Goal: Find specific page/section: Find specific page/section

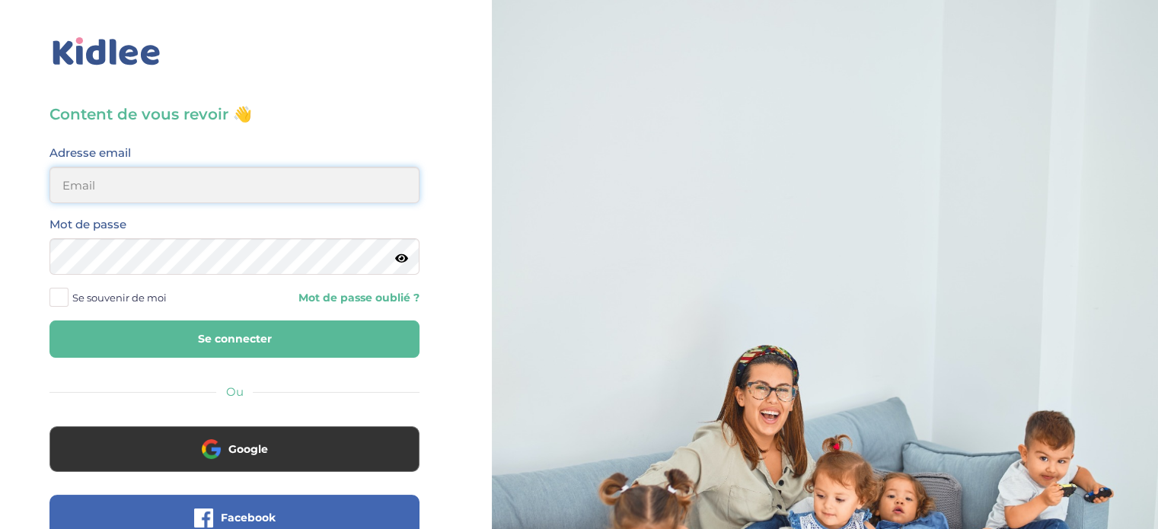
type input "vincent.massard69@gmail.com"
click at [272, 334] on button "Se connecter" at bounding box center [234, 339] width 370 height 37
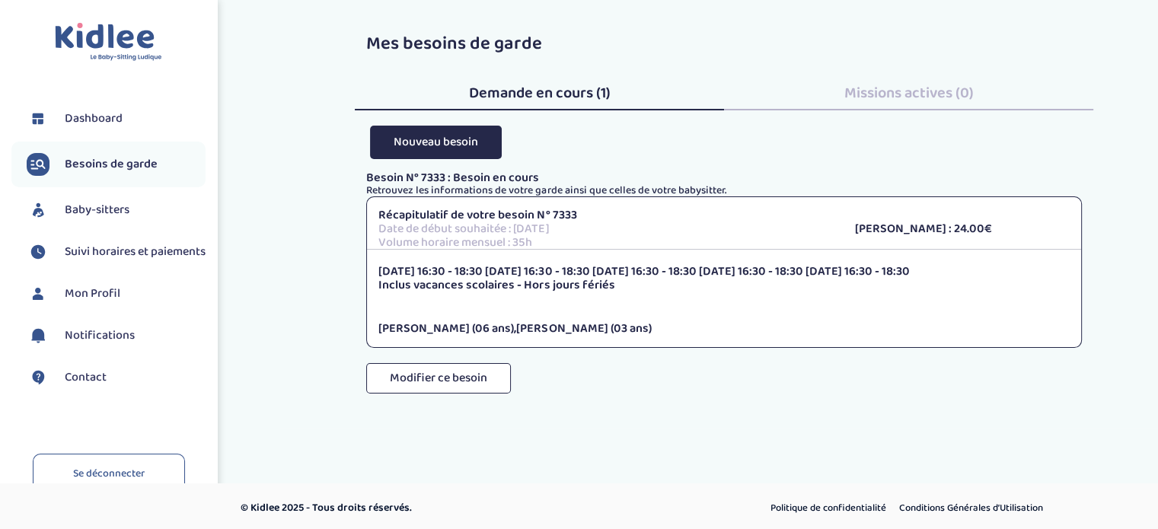
click at [554, 236] on p "Date de début souhaitée : 8 septembre 2025" at bounding box center [604, 229] width 453 height 14
click at [104, 206] on span "Baby-sitters" at bounding box center [97, 210] width 65 height 18
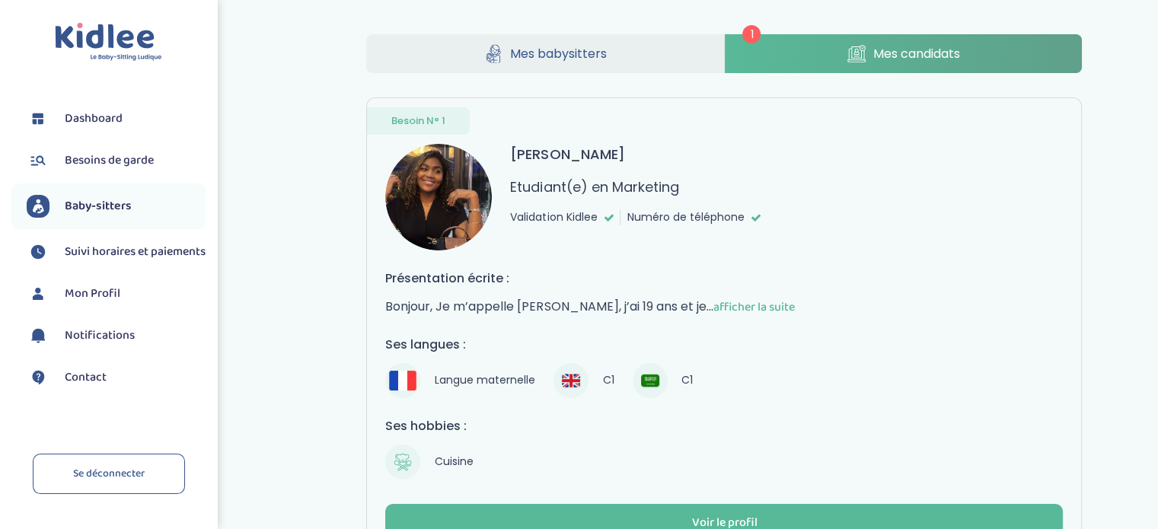
click at [868, 64] on link "Mes candidats" at bounding box center [904, 53] width 358 height 39
click at [740, 303] on span "afficher la suite" at bounding box center [753, 307] width 81 height 19
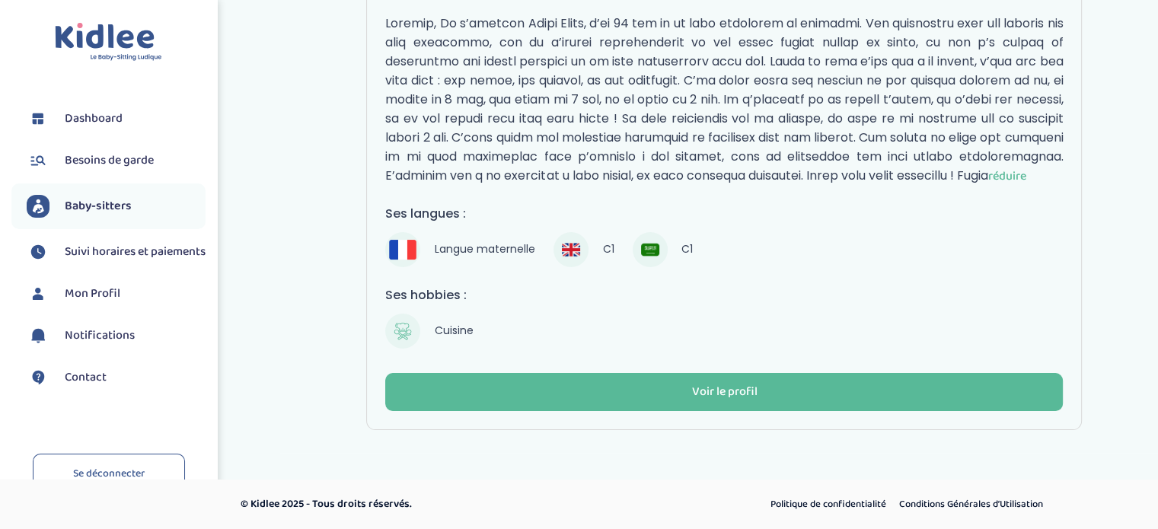
scroll to position [289, 0]
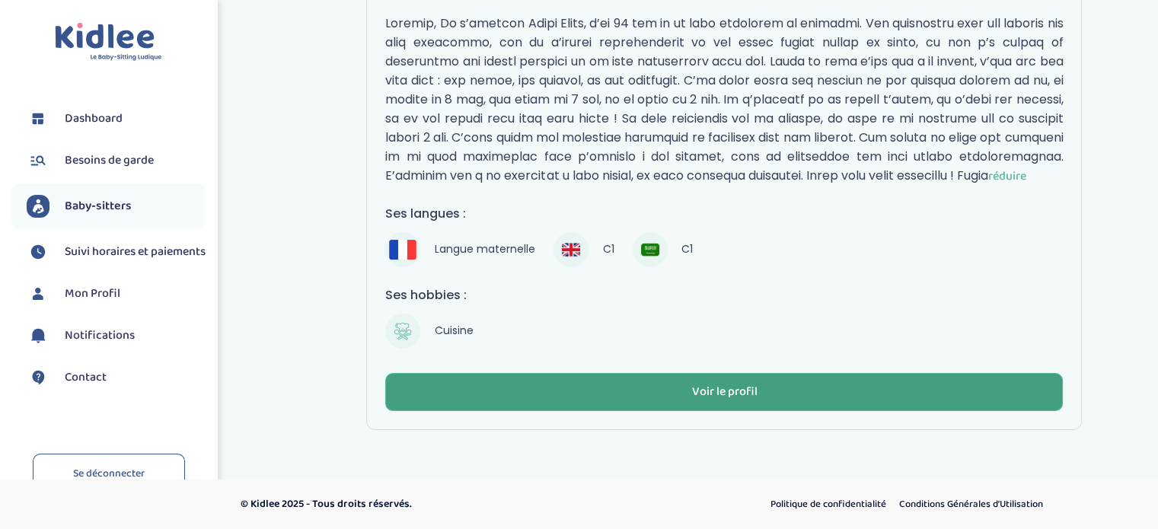
click at [701, 397] on div "Voir le profil" at bounding box center [723, 393] width 65 height 18
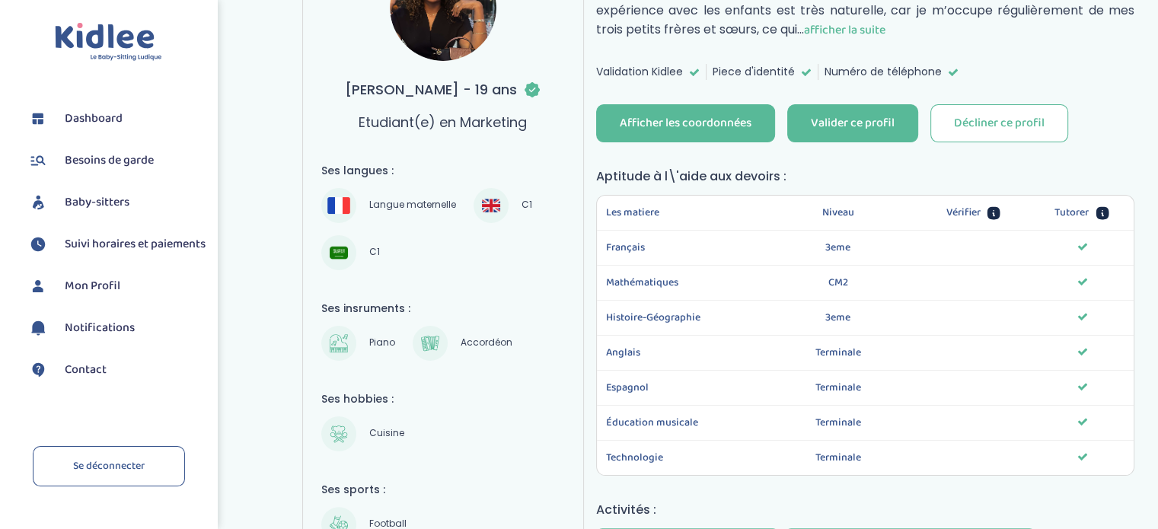
scroll to position [148, 0]
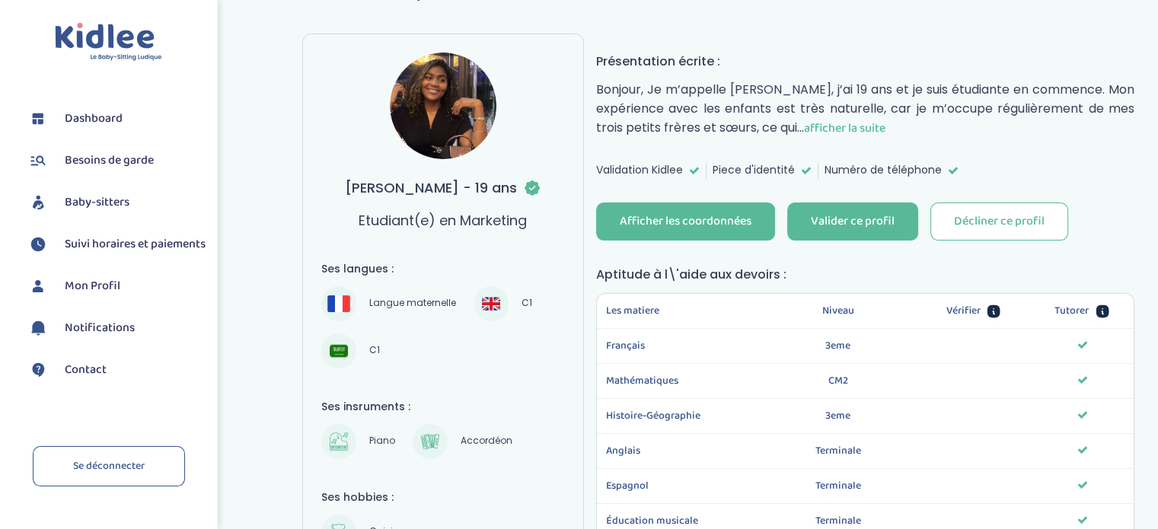
click at [831, 127] on span "afficher la suite" at bounding box center [844, 128] width 81 height 19
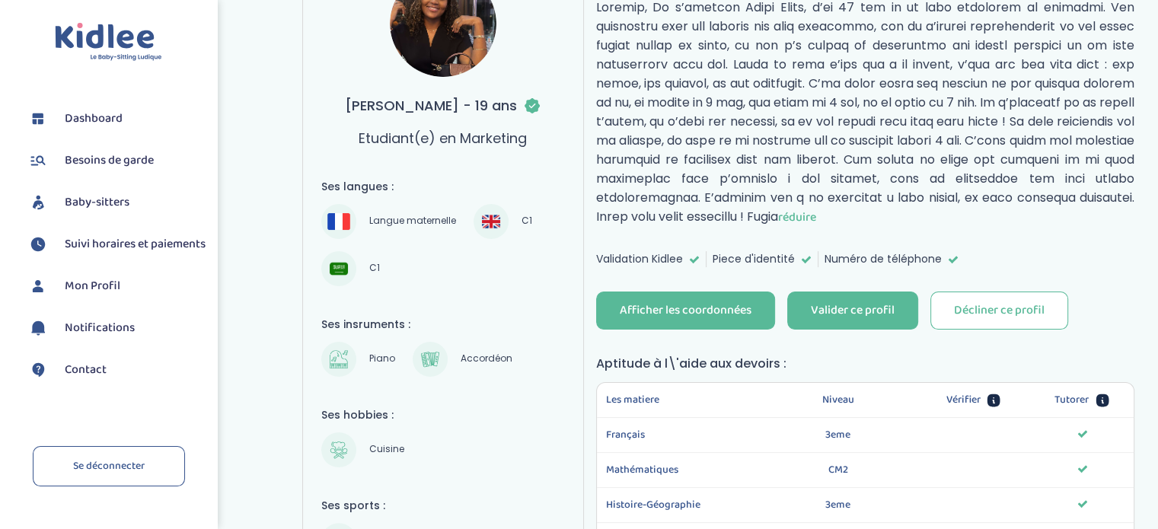
scroll to position [175, 0]
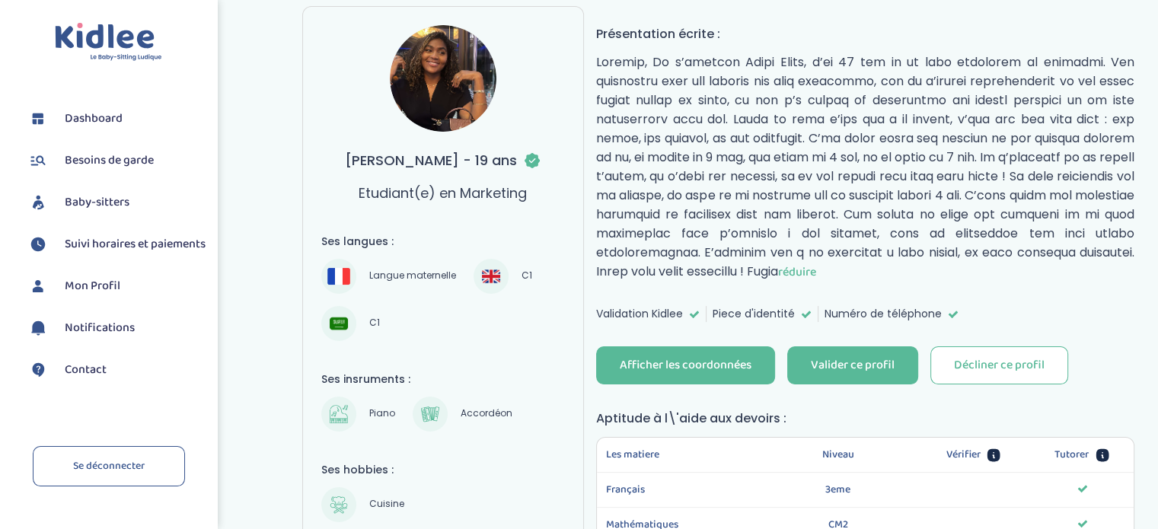
click at [660, 131] on p "réduire" at bounding box center [865, 167] width 538 height 229
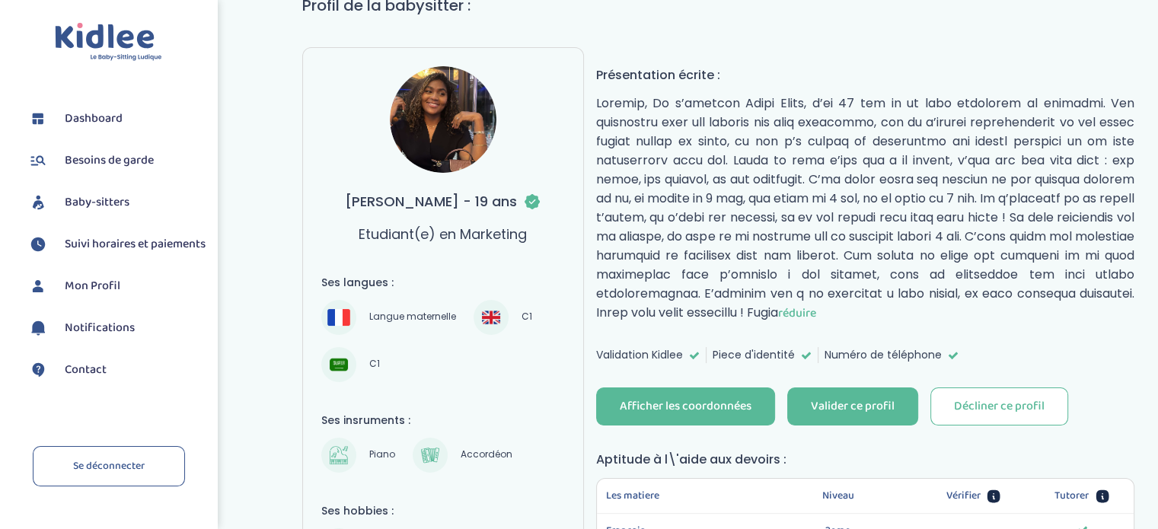
scroll to position [125, 0]
